Goal: Information Seeking & Learning: Learn about a topic

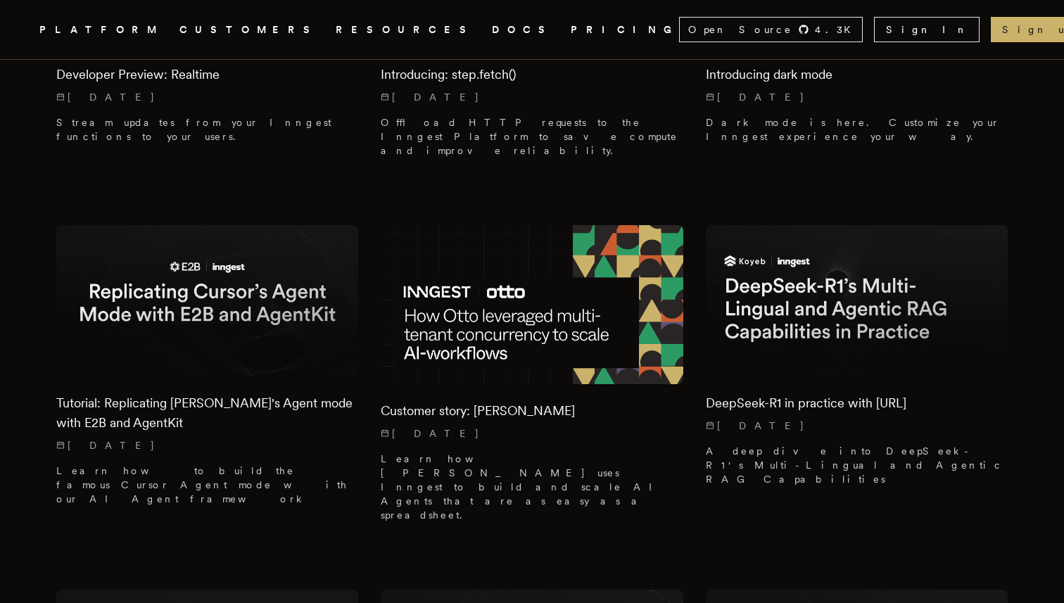
scroll to position [2513, 0]
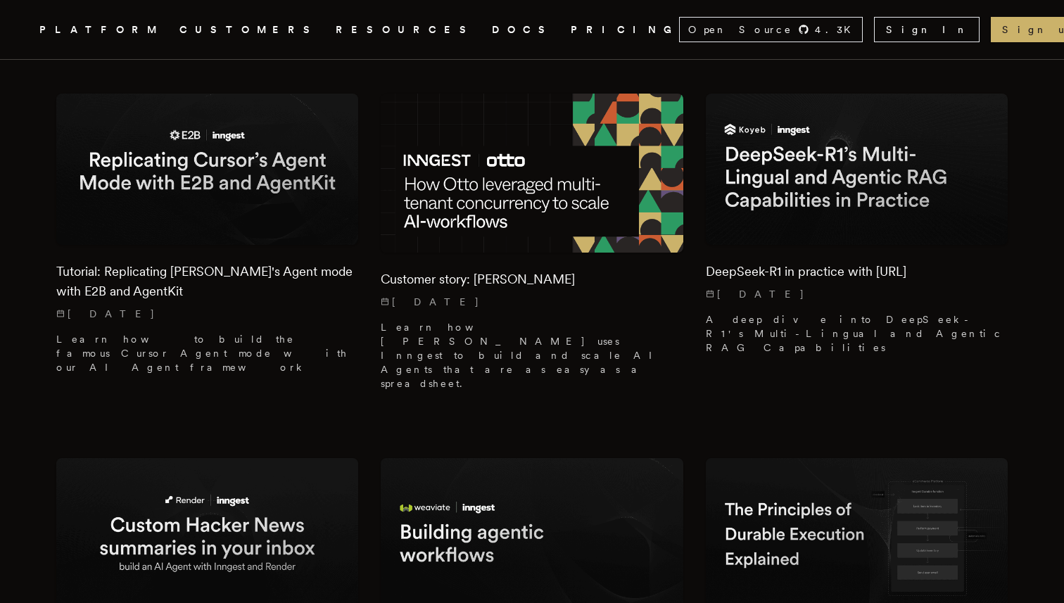
scroll to position [2655, 0]
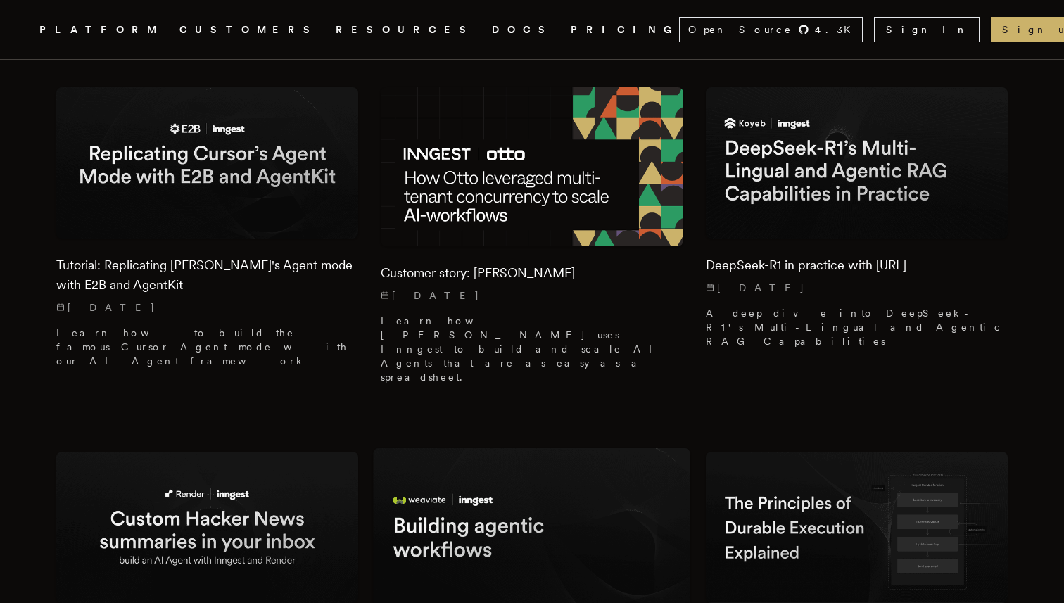
click at [630, 448] on img at bounding box center [532, 527] width 317 height 158
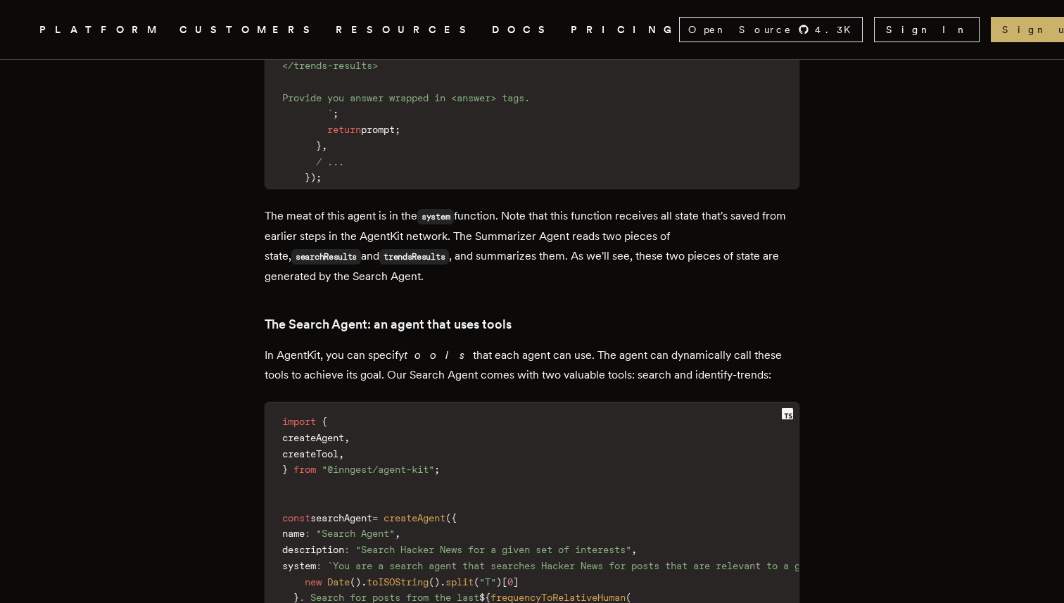
scroll to position [5616, 0]
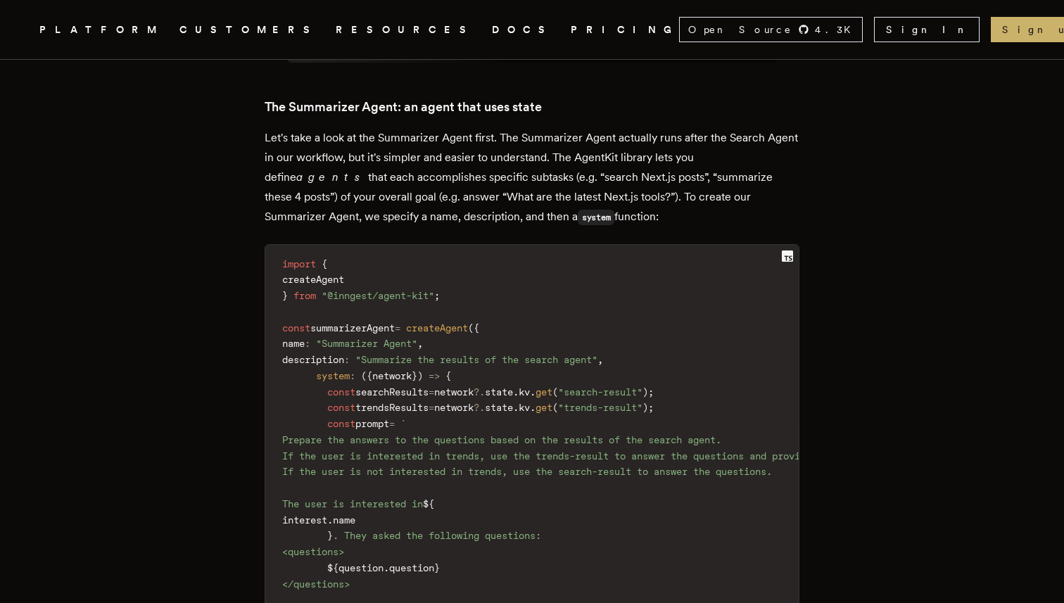
click at [901, 257] on article "Tutorial: Custom Hacker News summaries in your inbox Jess Lin · 1/16/2025 · 14 …" at bounding box center [531, 67] width 951 height 11249
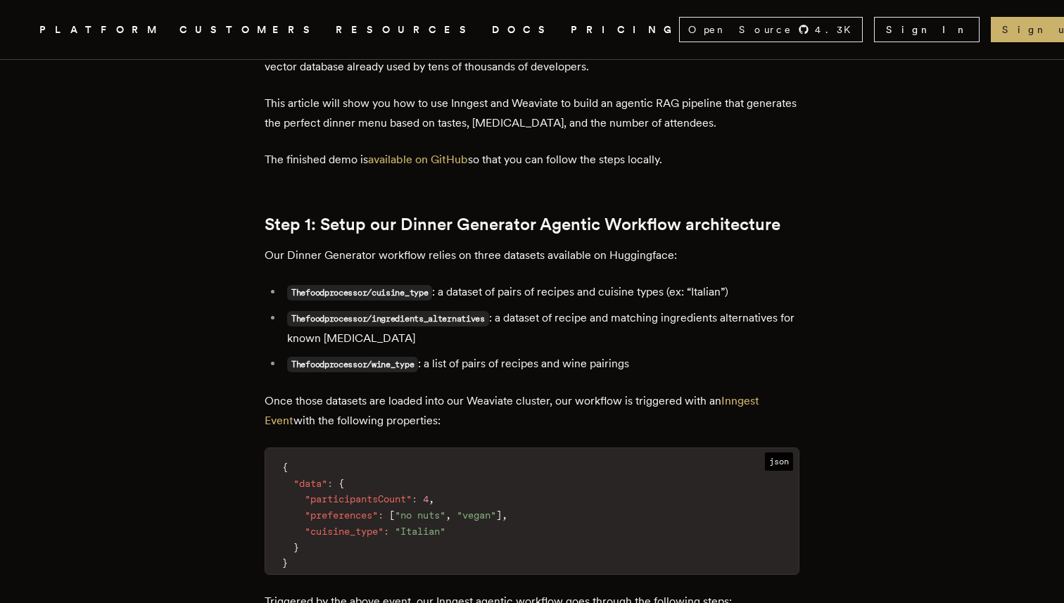
scroll to position [1105, 0]
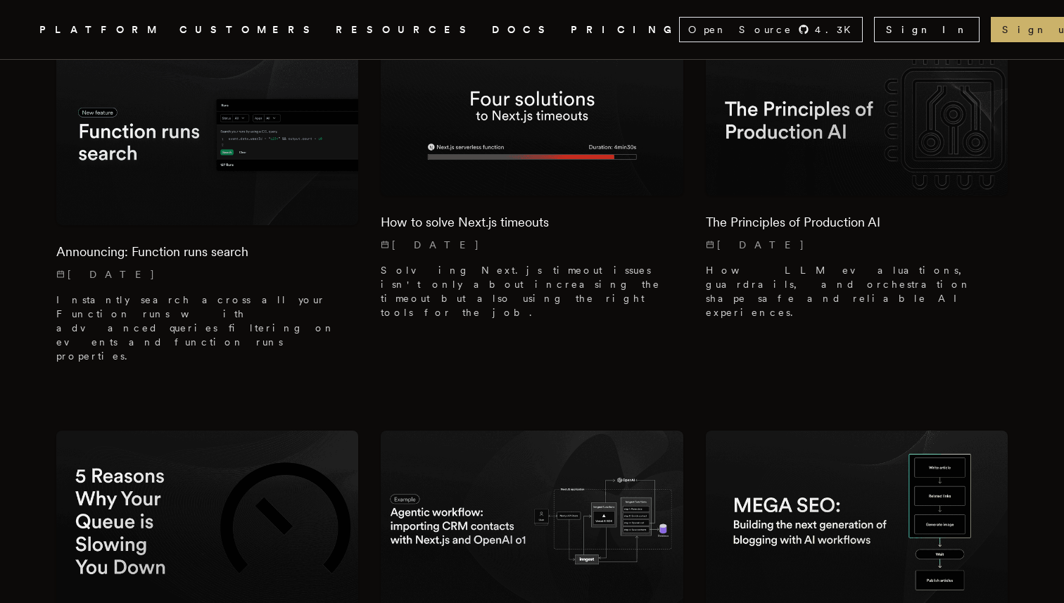
scroll to position [3795, 0]
click at [615, 426] on img at bounding box center [532, 521] width 317 height 190
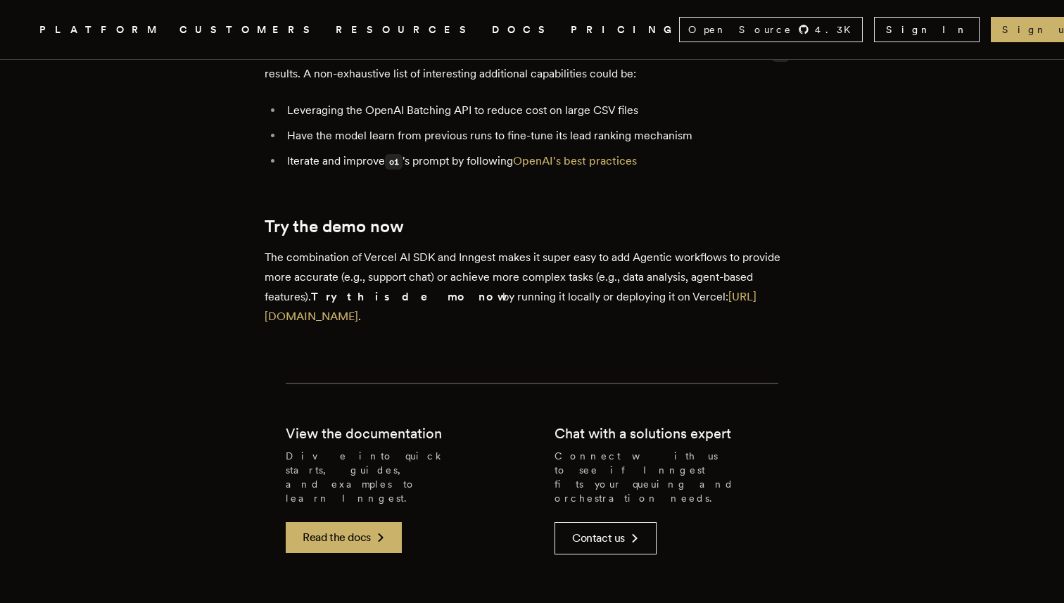
scroll to position [7294, 0]
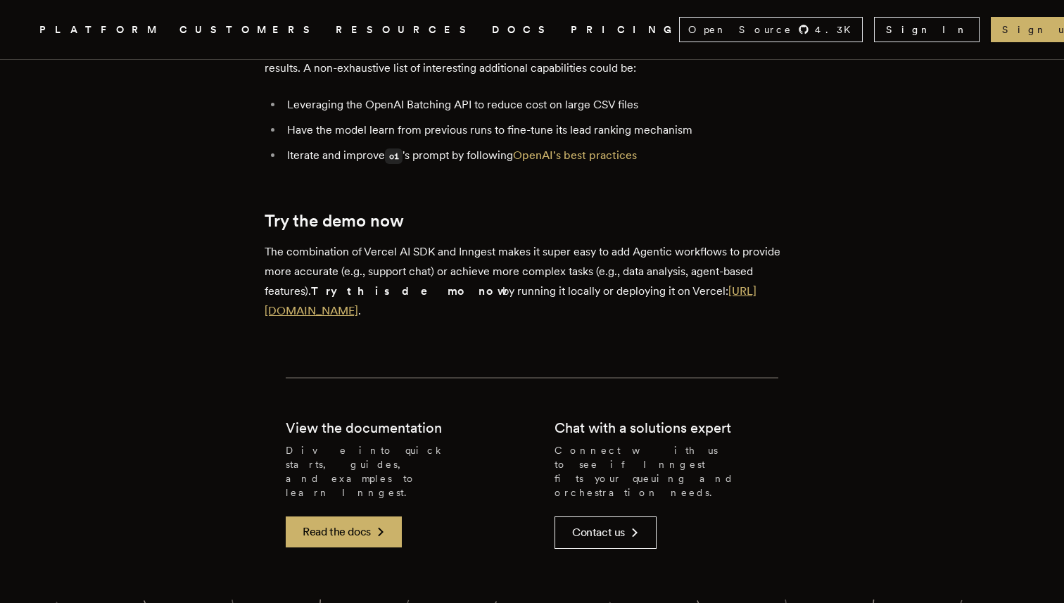
click at [521, 284] on link "https://github.com/inngest/vercel-ai-o1-preview-crm-agent" at bounding box center [511, 300] width 492 height 33
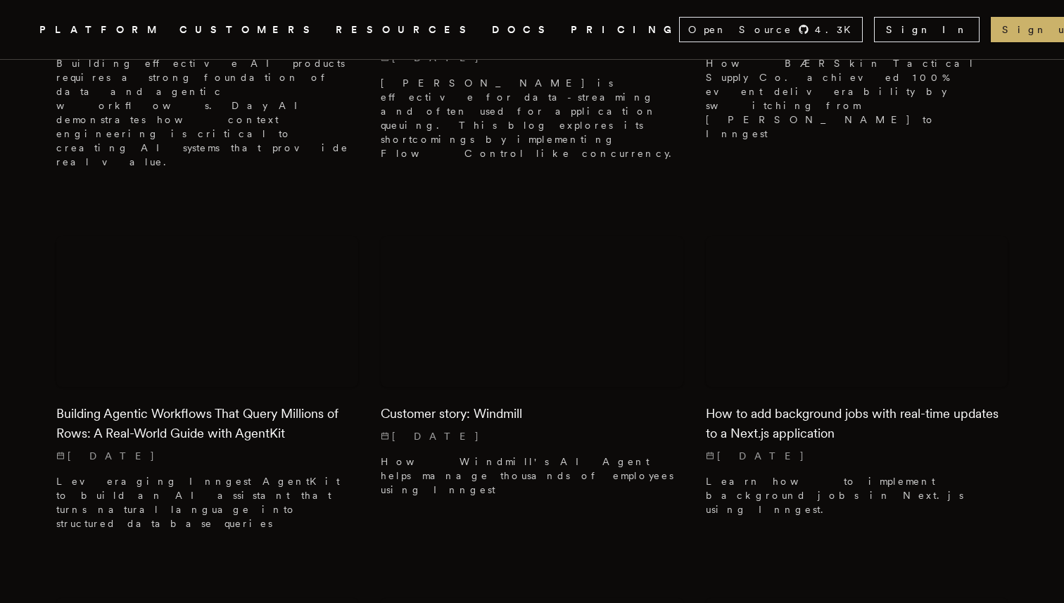
scroll to position [1076, 0]
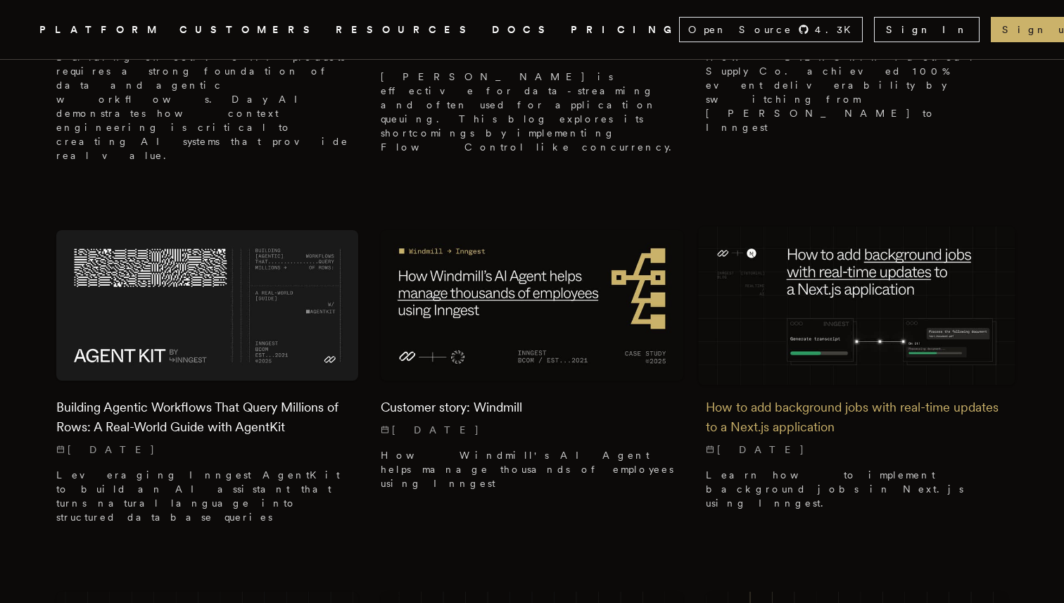
click at [904, 226] on img at bounding box center [856, 305] width 317 height 158
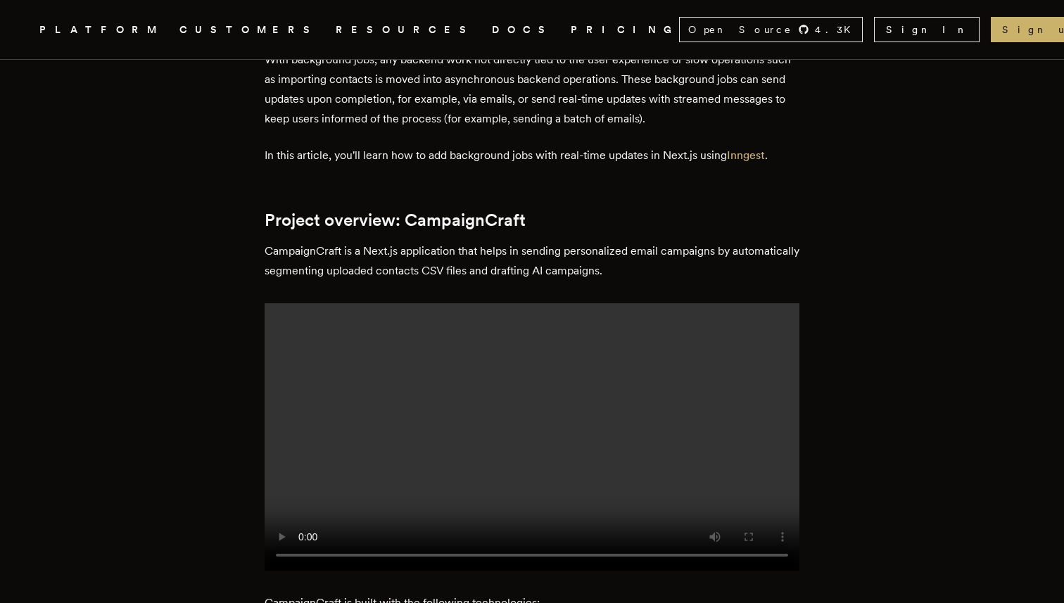
scroll to position [597, 0]
click at [450, 282] on p "CampaignCraft is a Next.js application that helps in sending personalized email…" at bounding box center [532, 262] width 535 height 39
